Goal: Task Accomplishment & Management: Use online tool/utility

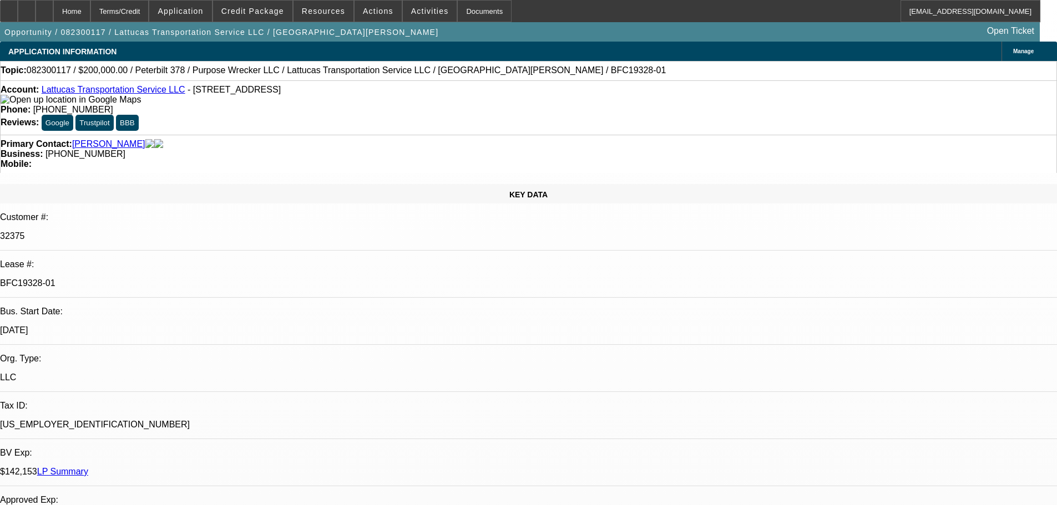
select select "0"
select select "2"
select select "0"
select select "6"
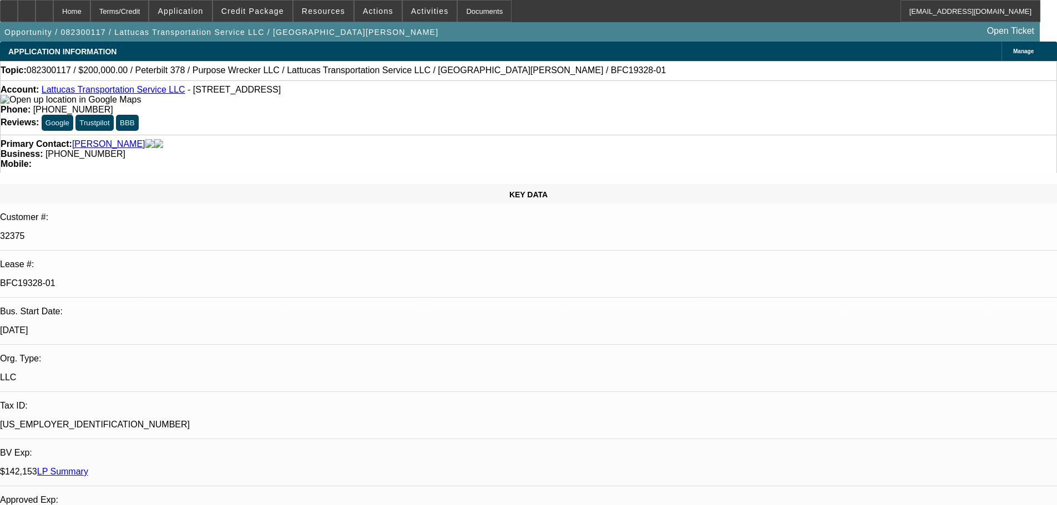
select select "0"
select select "2"
select select "0.1"
select select "4"
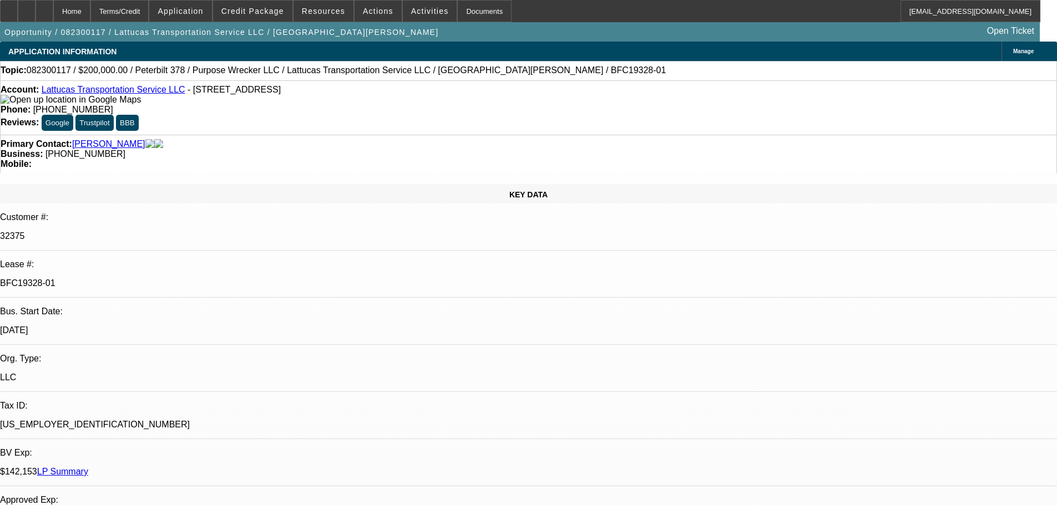
select select "0"
select select "2"
select select "0.1"
select select "4"
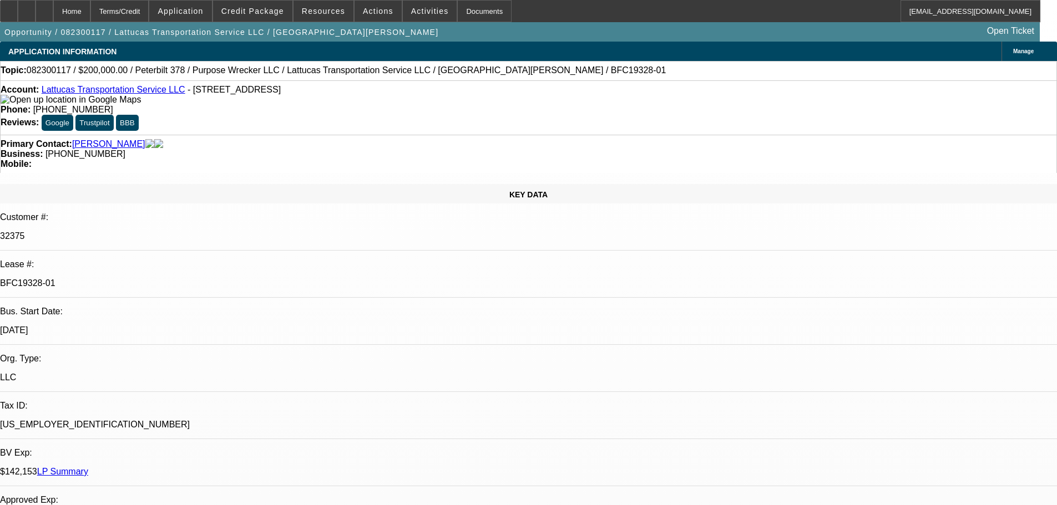
select select "0"
select select "2"
select select "0.1"
select select "4"
